Goal: Task Accomplishment & Management: Use online tool/utility

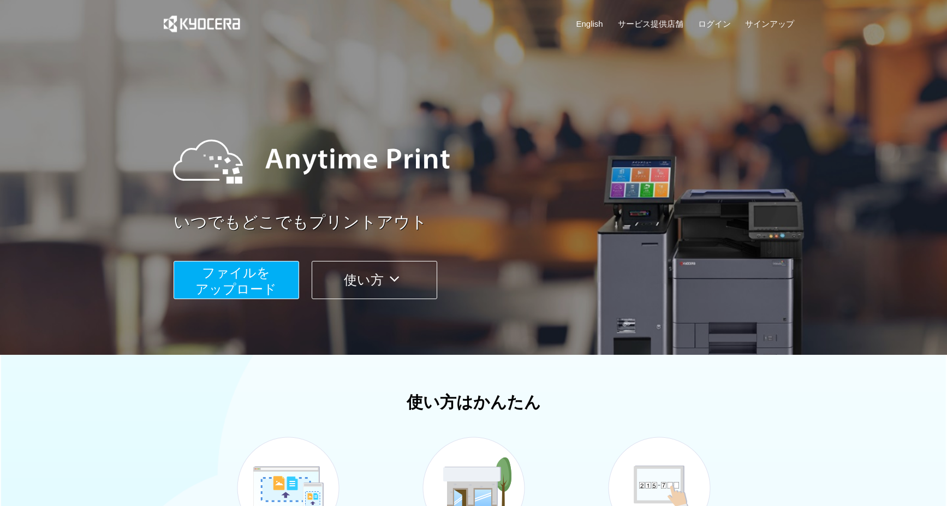
click at [256, 282] on span "ファイルを ​​アップロード" at bounding box center [235, 280] width 81 height 31
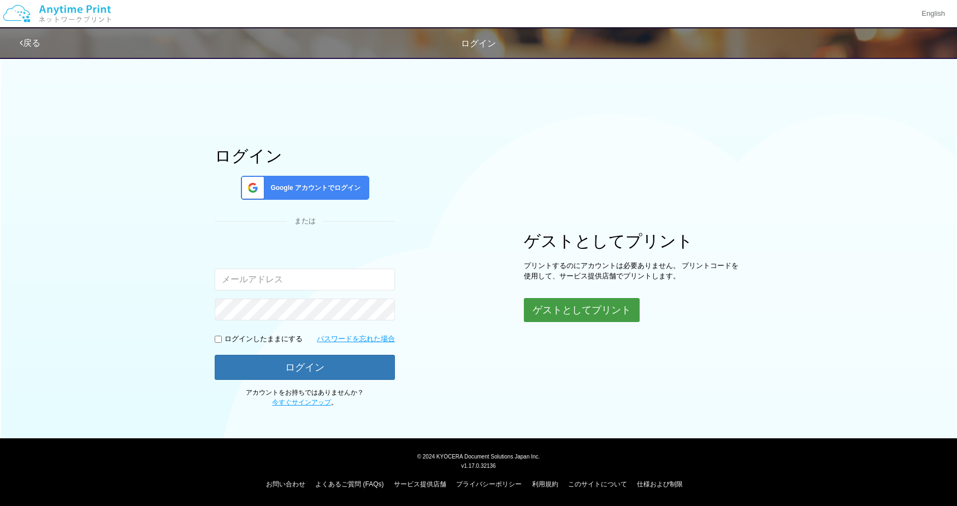
click at [586, 306] on button "ゲストとしてプリント" at bounding box center [582, 310] width 116 height 24
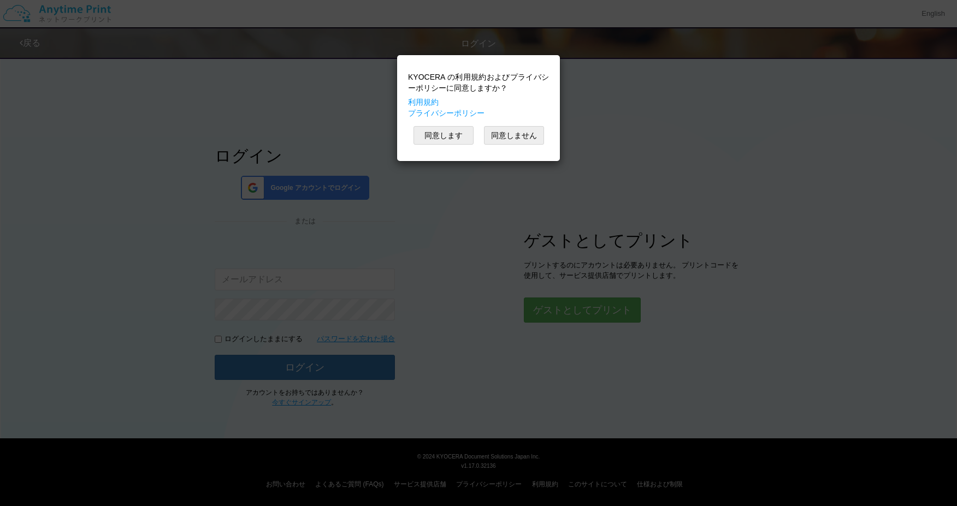
click at [610, 315] on div "KYOCERA の利用規約およびプライバシーポリシーに同意しますか？ 利用規約 プライバシーポリシー 同意します 同意しません" at bounding box center [478, 253] width 957 height 506
click at [460, 142] on button "同意します" at bounding box center [443, 135] width 60 height 19
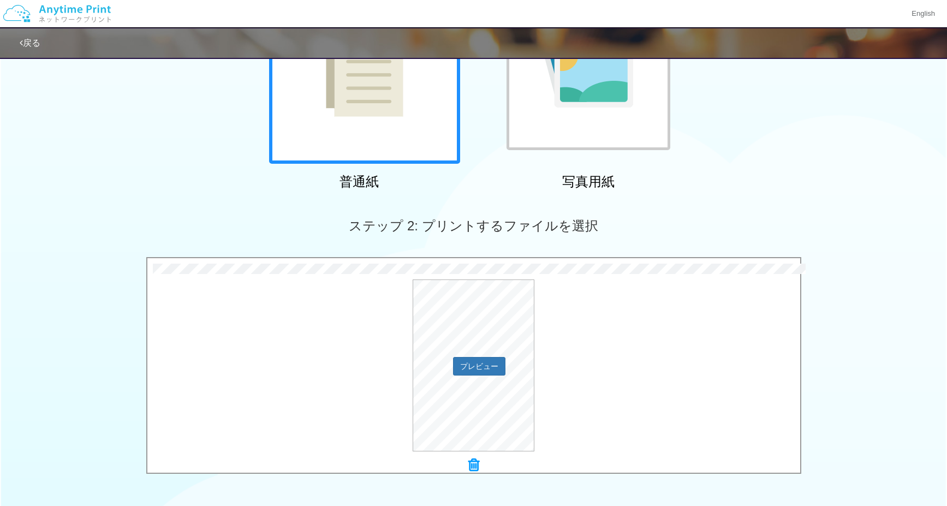
scroll to position [324, 0]
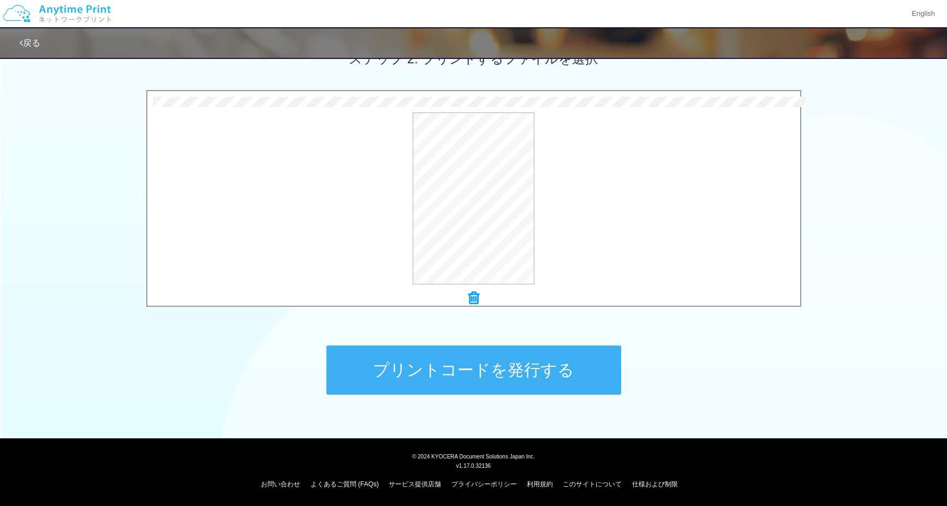
click at [496, 376] on button "プリントコードを発行する" at bounding box center [474, 370] width 295 height 49
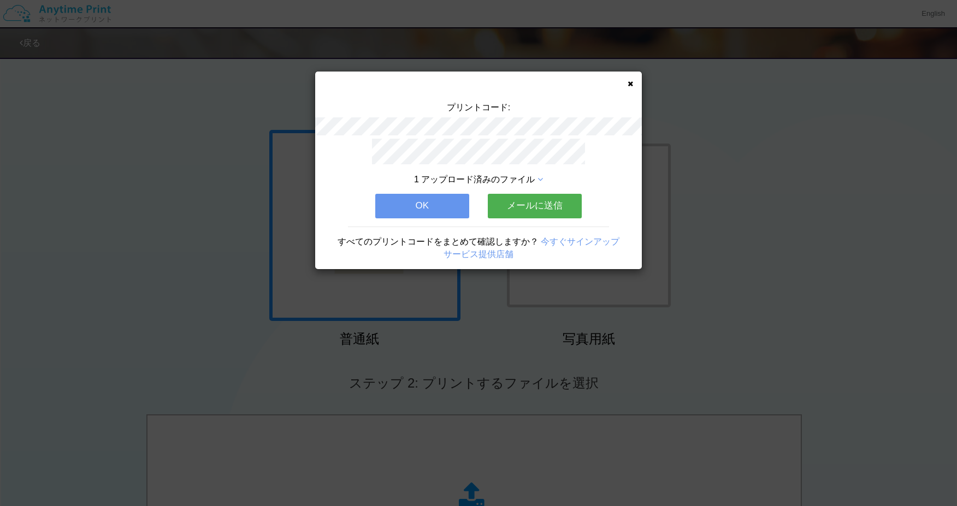
click at [531, 202] on button "メールに送信" at bounding box center [535, 206] width 94 height 24
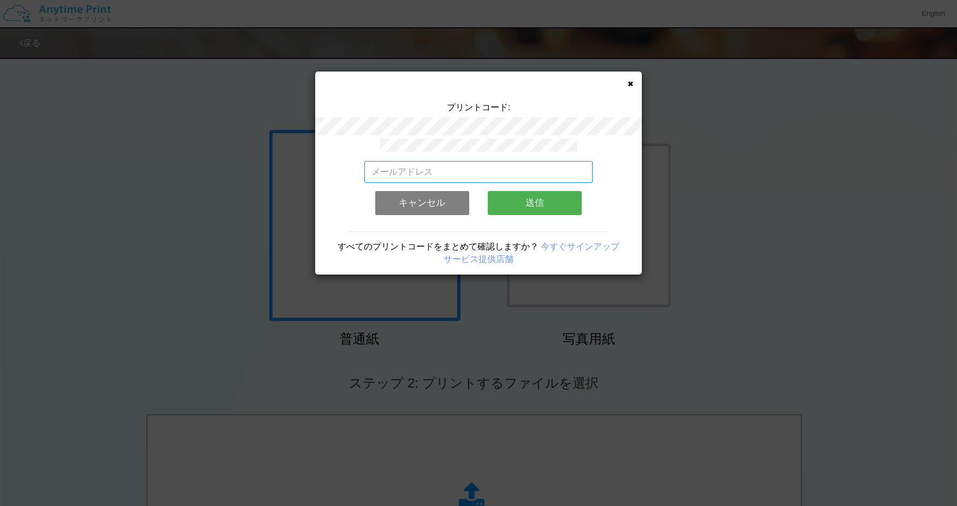
click at [452, 169] on input "email" at bounding box center [478, 172] width 229 height 22
type input "[EMAIL_ADDRESS][DOMAIN_NAME]"
click at [518, 192] on button "送信" at bounding box center [535, 203] width 94 height 24
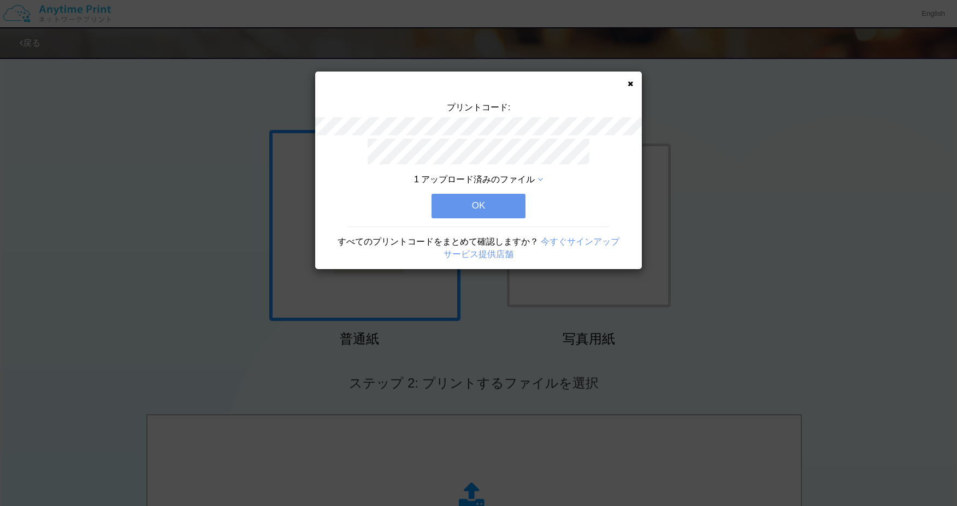
click at [508, 199] on button "OK" at bounding box center [478, 206] width 94 height 24
